Goal: Information Seeking & Learning: Compare options

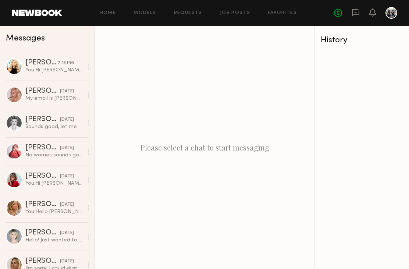
click at [30, 67] on div "You: Hi Bianca, nice to meet you, want to ask have you ever modeled masks for h…" at bounding box center [54, 70] width 58 height 7
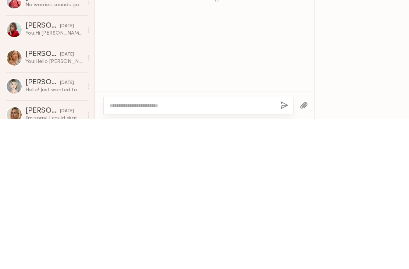
scroll to position [234, 0]
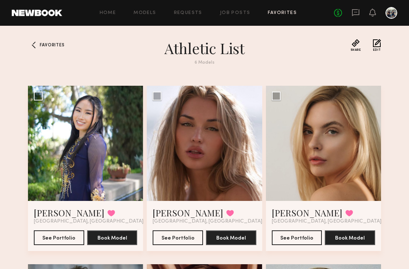
click at [240, 140] on div at bounding box center [204, 143] width 115 height 115
click at [226, 157] on div at bounding box center [204, 143] width 115 height 115
click at [171, 211] on link "[PERSON_NAME]" at bounding box center [188, 213] width 71 height 12
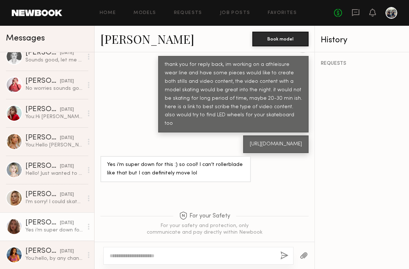
scroll to position [67, 0]
click at [51, 219] on link "Emma V. 05/31/2025 Yes i’m super down for this :) so cool! I can’t rollerblade …" at bounding box center [47, 226] width 94 height 28
click at [118, 41] on link "Emma V." at bounding box center [147, 39] width 94 height 16
click at [234, 258] on textarea at bounding box center [192, 255] width 165 height 7
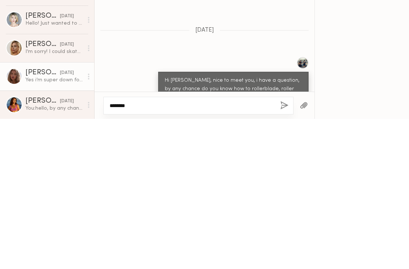
scroll to position [207, 0]
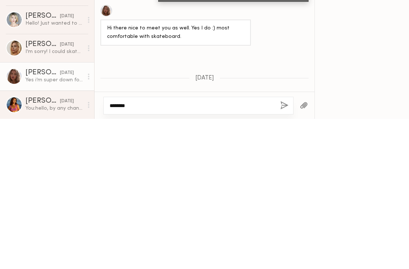
click at [142, 252] on textarea "*******" at bounding box center [192, 255] width 165 height 7
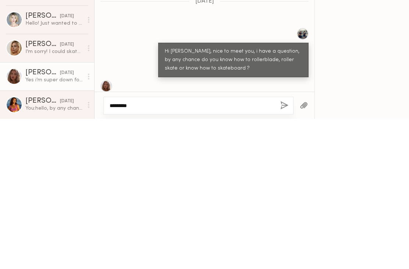
scroll to position [233, 0]
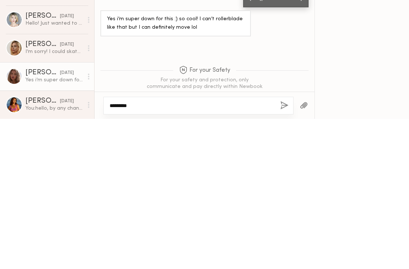
click at [222, 252] on textarea "********" at bounding box center [192, 255] width 165 height 7
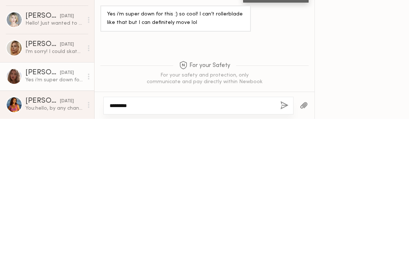
scroll to position [525, 0]
click at [236, 252] on textarea "********" at bounding box center [192, 255] width 165 height 7
type textarea "********"
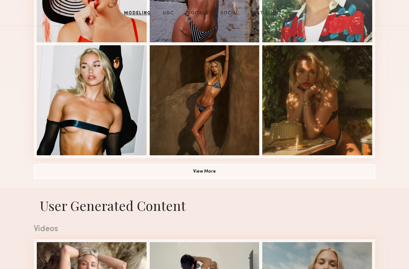
scroll to position [499, 0]
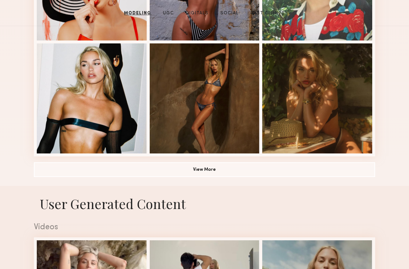
click at [50, 176] on button "View More" at bounding box center [204, 169] width 341 height 15
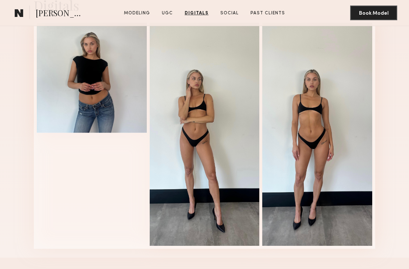
scroll to position [1655, 0]
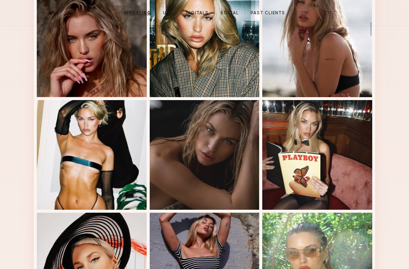
click at [136, 15] on link "Modeling" at bounding box center [137, 13] width 33 height 7
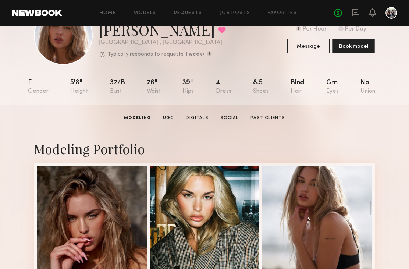
scroll to position [0, 0]
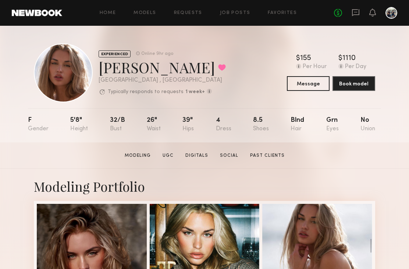
click at [190, 12] on link "Requests" at bounding box center [188, 13] width 28 height 5
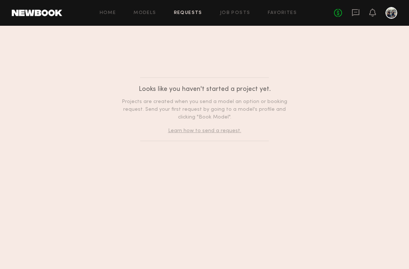
click at [145, 14] on link "Models" at bounding box center [145, 13] width 22 height 5
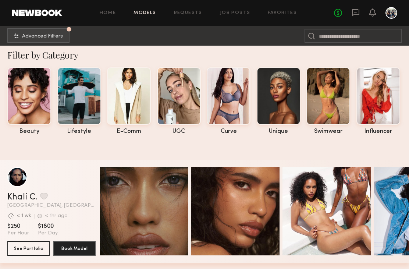
scroll to position [4, 0]
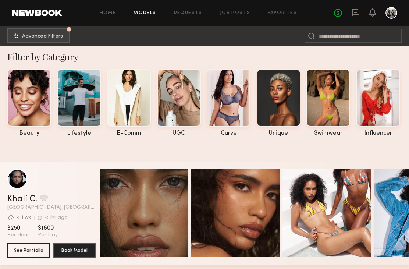
click at [84, 98] on div at bounding box center [79, 97] width 44 height 57
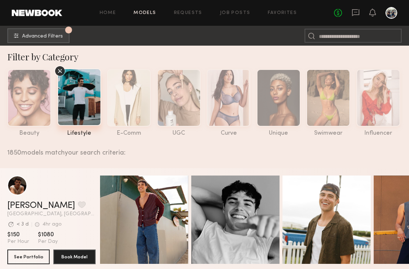
click at [45, 37] on span "Advanced Filters" at bounding box center [42, 36] width 41 height 5
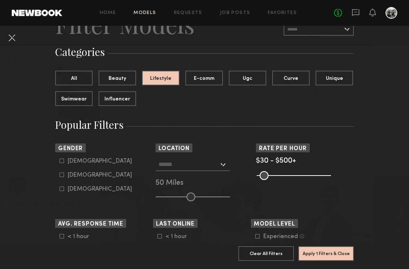
scroll to position [46, 0]
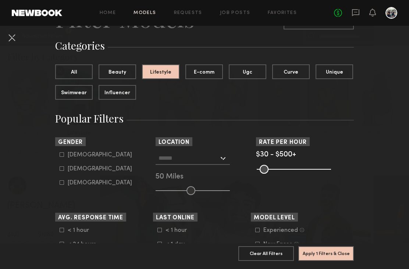
click at [60, 171] on icon at bounding box center [62, 169] width 4 height 4
type input "**"
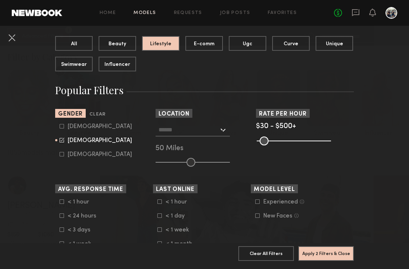
scroll to position [75, 0]
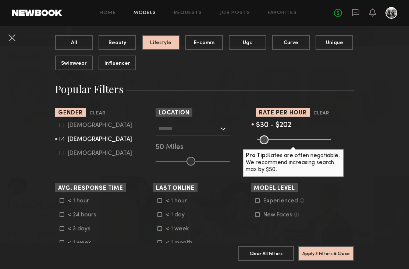
type input "***"
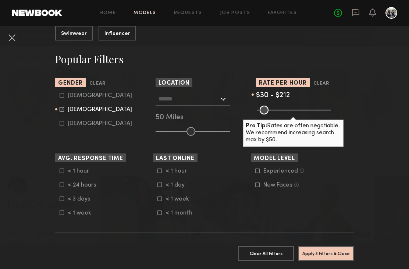
scroll to position [111, 0]
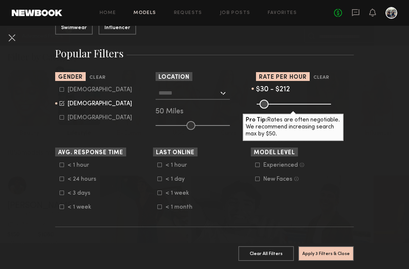
click at [60, 193] on icon at bounding box center [62, 193] width 4 height 4
click at [158, 179] on icon at bounding box center [160, 179] width 4 height 4
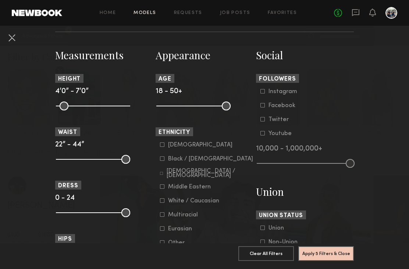
scroll to position [307, 0]
click at [164, 146] on icon at bounding box center [162, 144] width 4 height 4
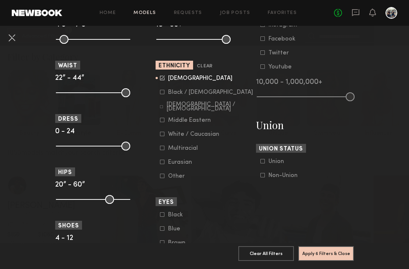
scroll to position [374, 0]
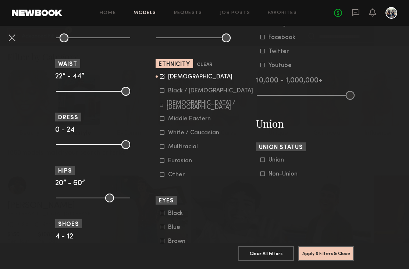
click at [163, 163] on icon at bounding box center [162, 160] width 4 height 4
click at [162, 163] on icon at bounding box center [162, 160] width 4 height 4
click at [165, 79] on label "[DEMOGRAPHIC_DATA]" at bounding box center [196, 76] width 72 height 4
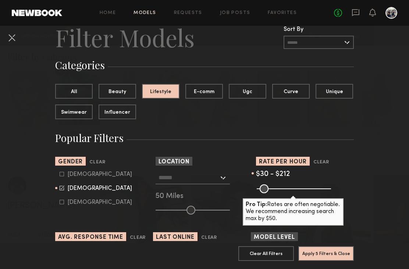
scroll to position [27, 0]
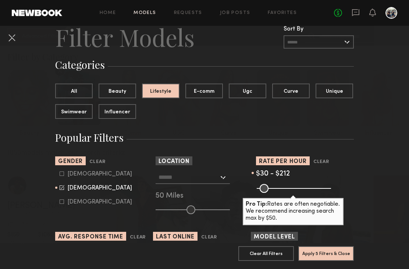
click at [334, 261] on button "Apply 5 Filters & Close" at bounding box center [326, 253] width 56 height 15
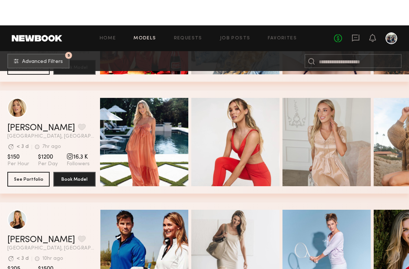
scroll to position [2793, 0]
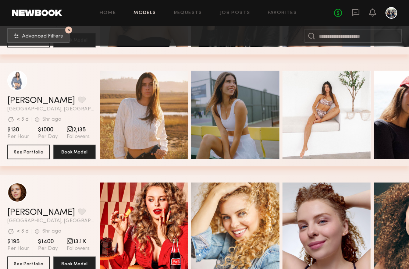
click at [22, 38] on button "5 Advanced Filters" at bounding box center [38, 35] width 62 height 15
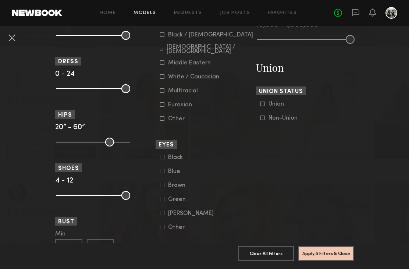
scroll to position [435, 0]
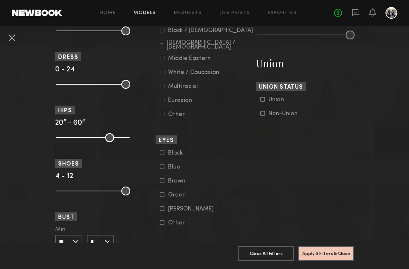
click at [161, 102] on icon at bounding box center [162, 100] width 4 height 4
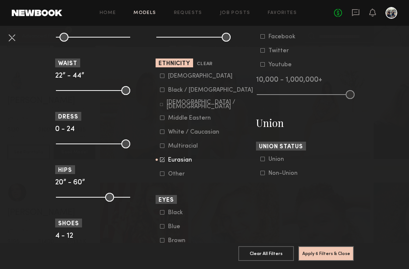
scroll to position [374, 0]
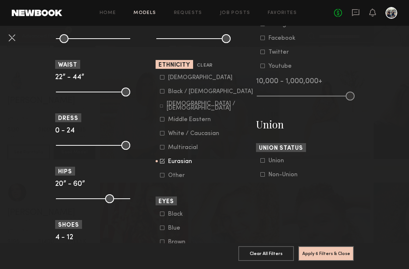
click at [162, 79] on icon at bounding box center [162, 77] width 4 height 4
click at [324, 257] on button "Apply 6 Filters & Close" at bounding box center [326, 253] width 56 height 15
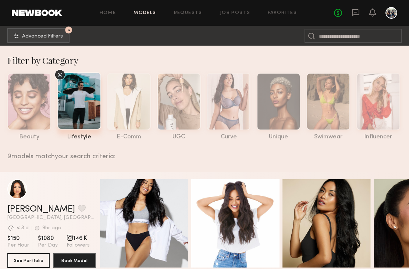
click at [283, 102] on div at bounding box center [279, 101] width 44 height 57
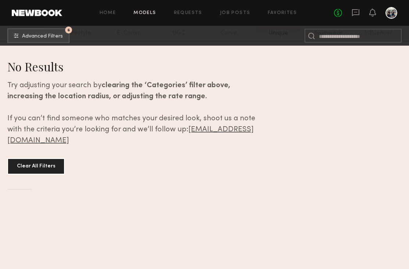
scroll to position [104, 0]
click at [33, 36] on span "Advanced Filters" at bounding box center [42, 36] width 41 height 5
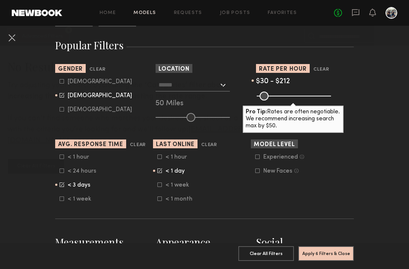
scroll to position [121, 0]
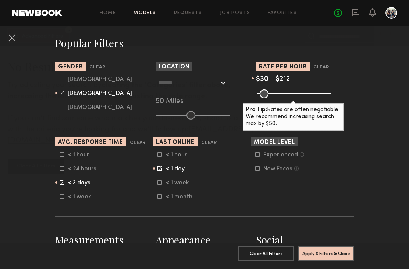
click at [223, 85] on div at bounding box center [193, 82] width 74 height 13
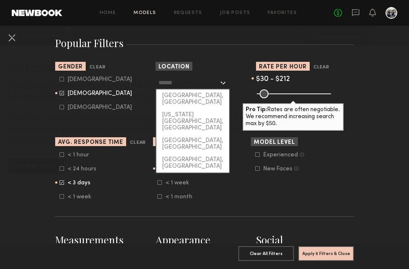
scroll to position [103, 0]
click at [213, 98] on div "[GEOGRAPHIC_DATA], [GEOGRAPHIC_DATA]" at bounding box center [192, 98] width 73 height 19
type input "**********"
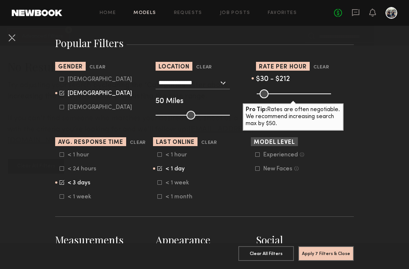
click at [158, 185] on icon at bounding box center [160, 183] width 4 height 4
